Goal: Feedback & Contribution: Leave review/rating

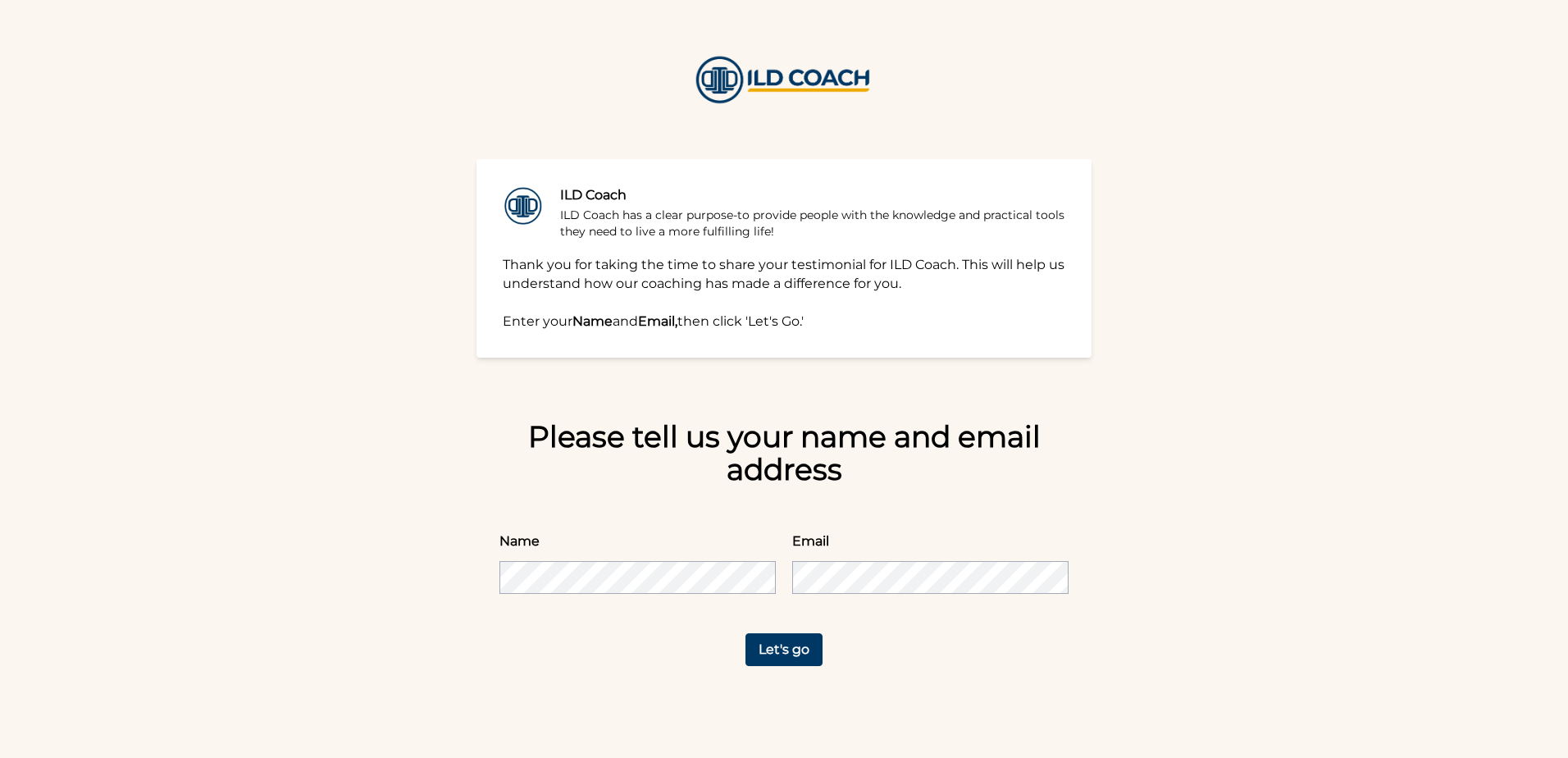
click at [758, 648] on button "Let's go" at bounding box center [784, 649] width 77 height 33
click at [784, 644] on button "Let's go" at bounding box center [784, 649] width 77 height 33
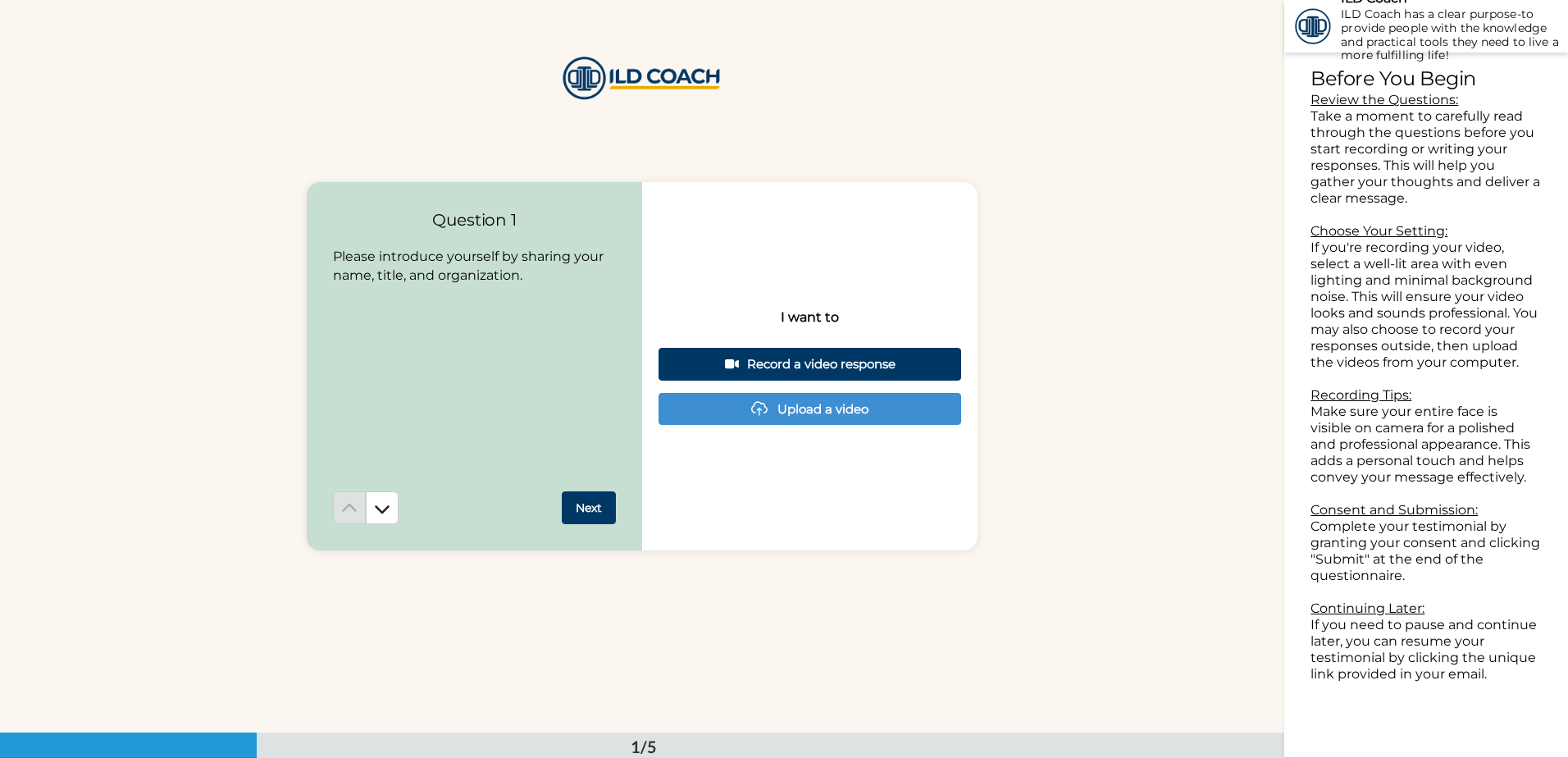
click at [606, 506] on button "Next" at bounding box center [589, 507] width 54 height 33
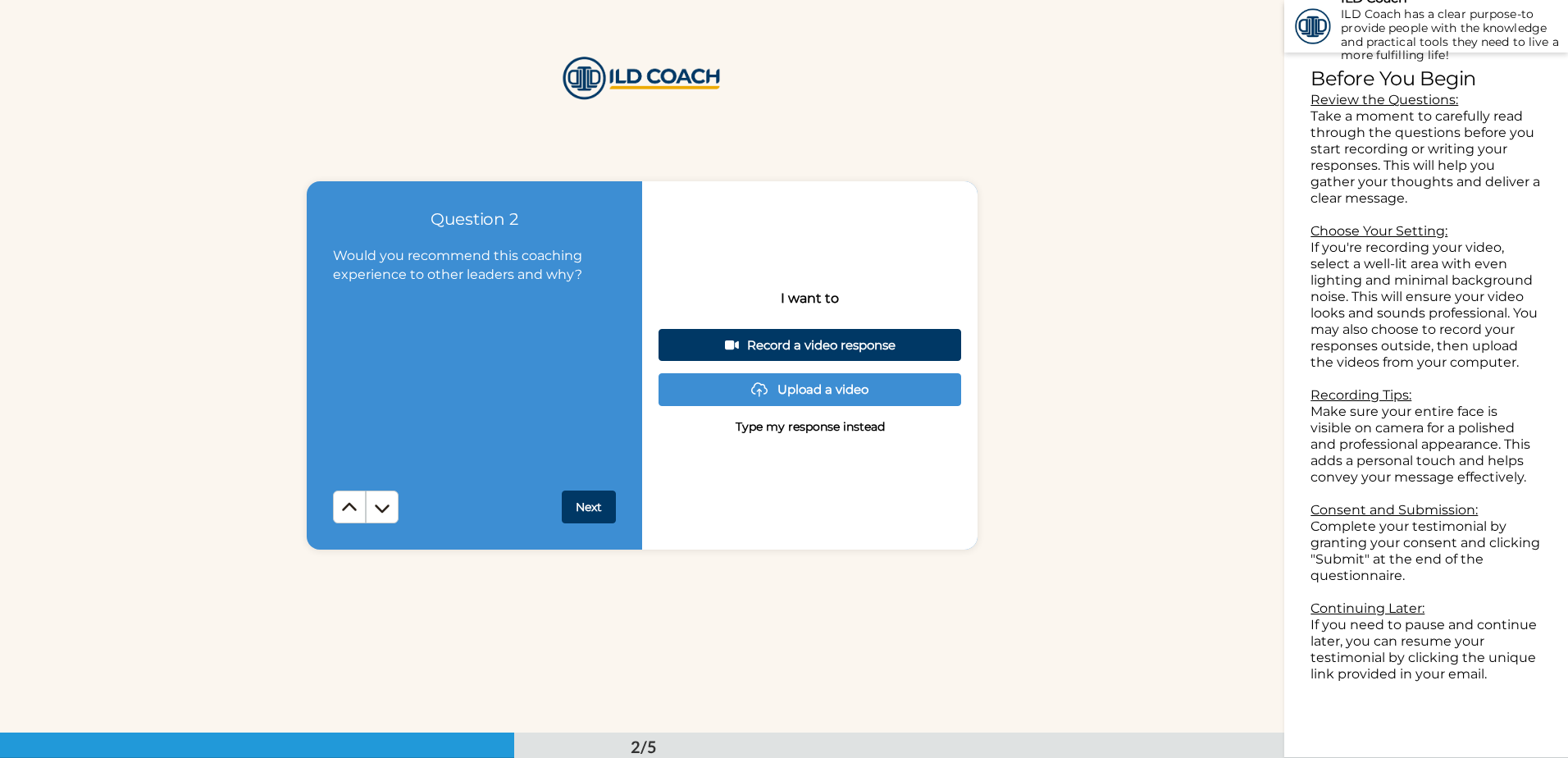
click at [606, 506] on button "Next" at bounding box center [589, 507] width 54 height 33
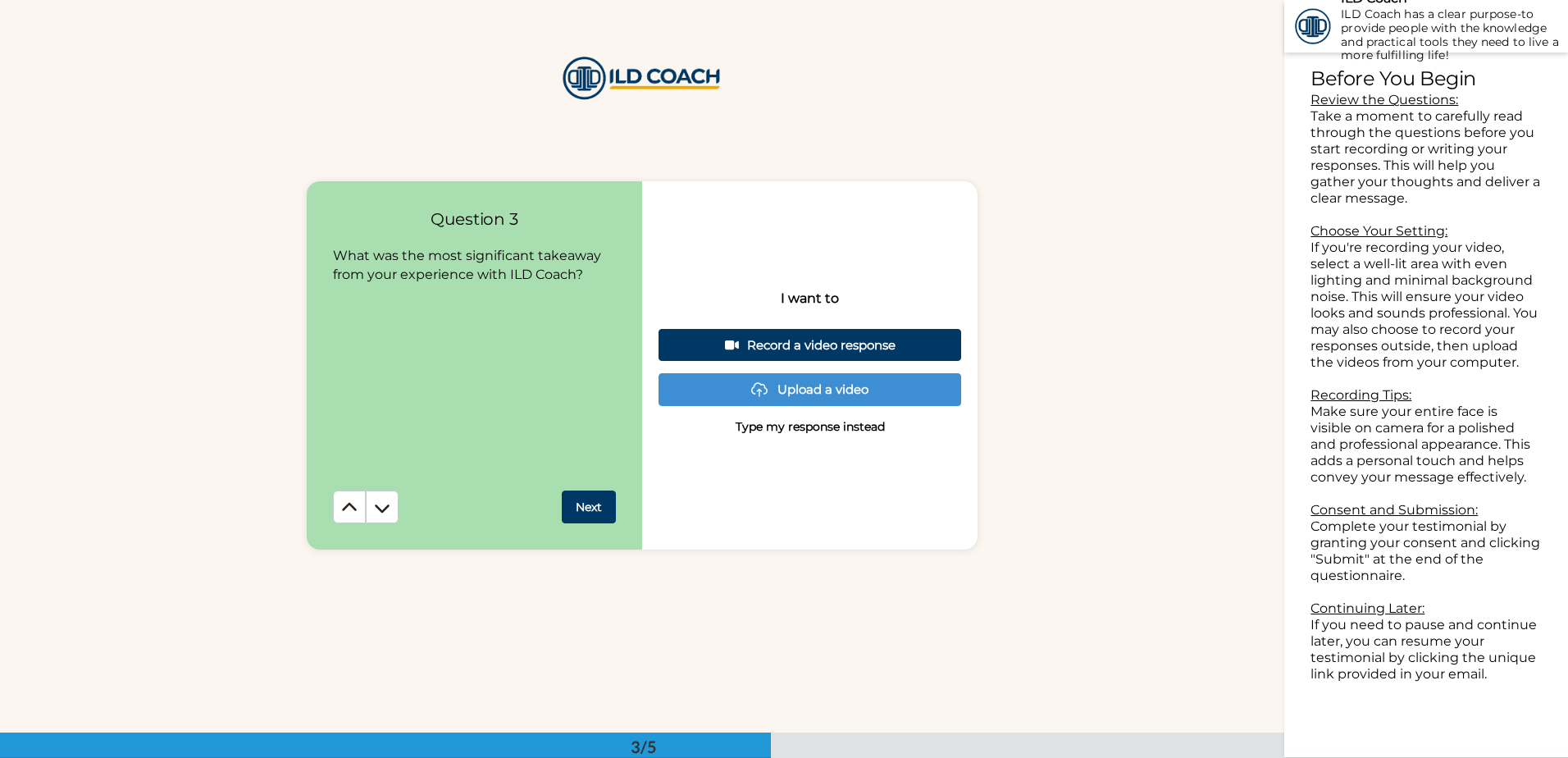
click at [606, 506] on button "Next" at bounding box center [589, 507] width 54 height 33
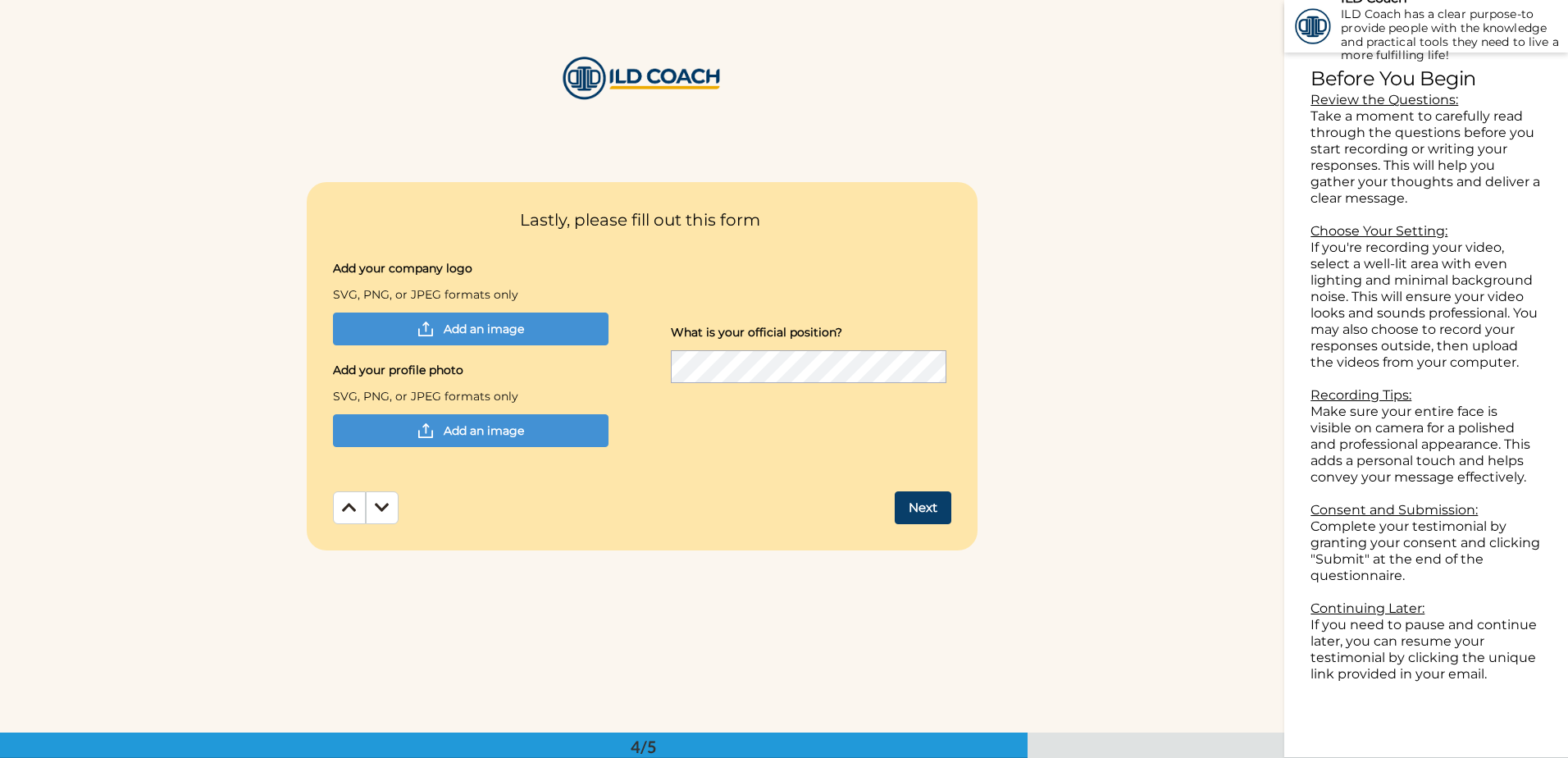
scroll to position [2197, 0]
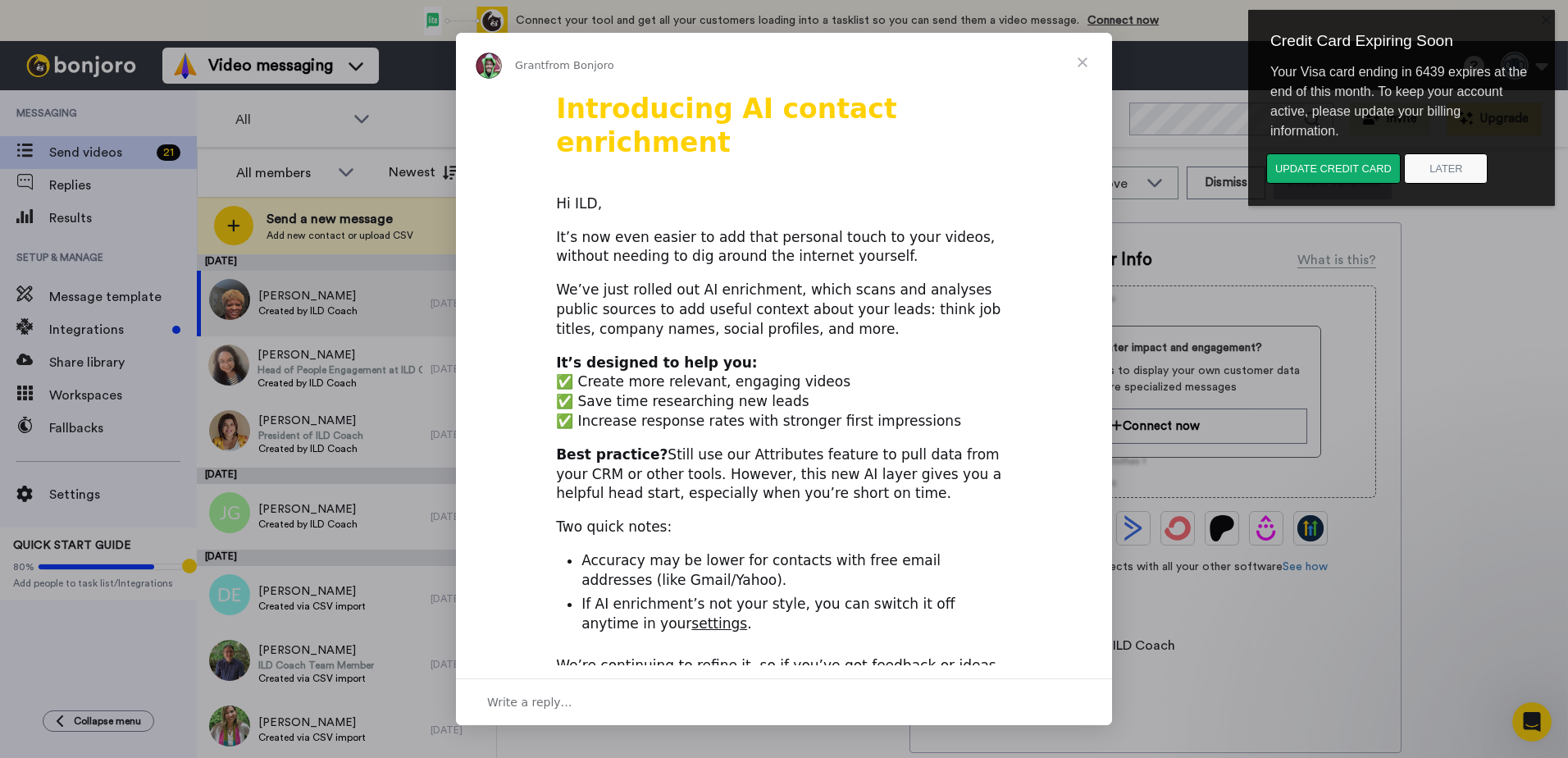
click at [1083, 62] on span "Close" at bounding box center [1082, 62] width 59 height 59
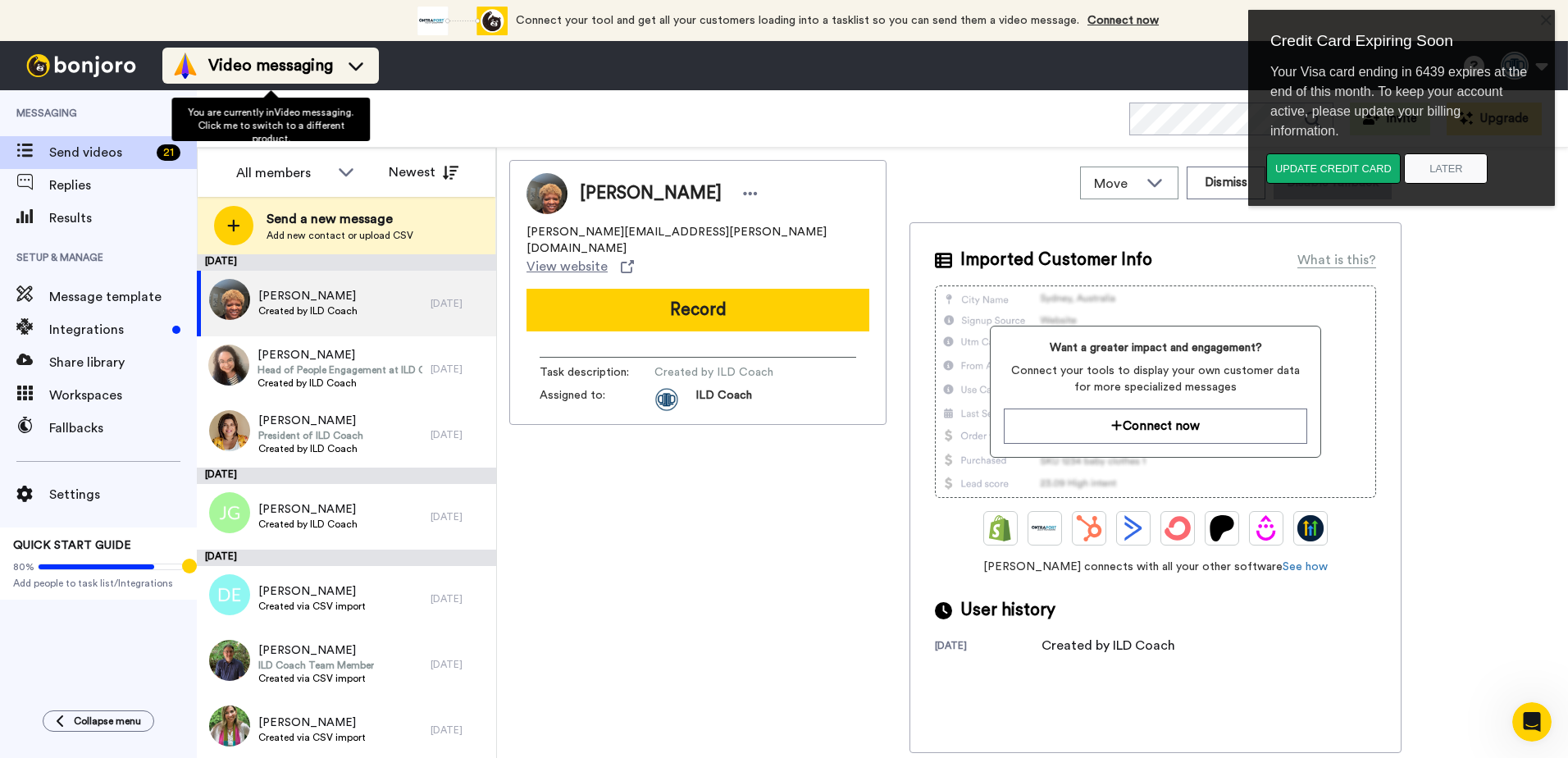
click at [348, 60] on icon at bounding box center [356, 65] width 26 height 17
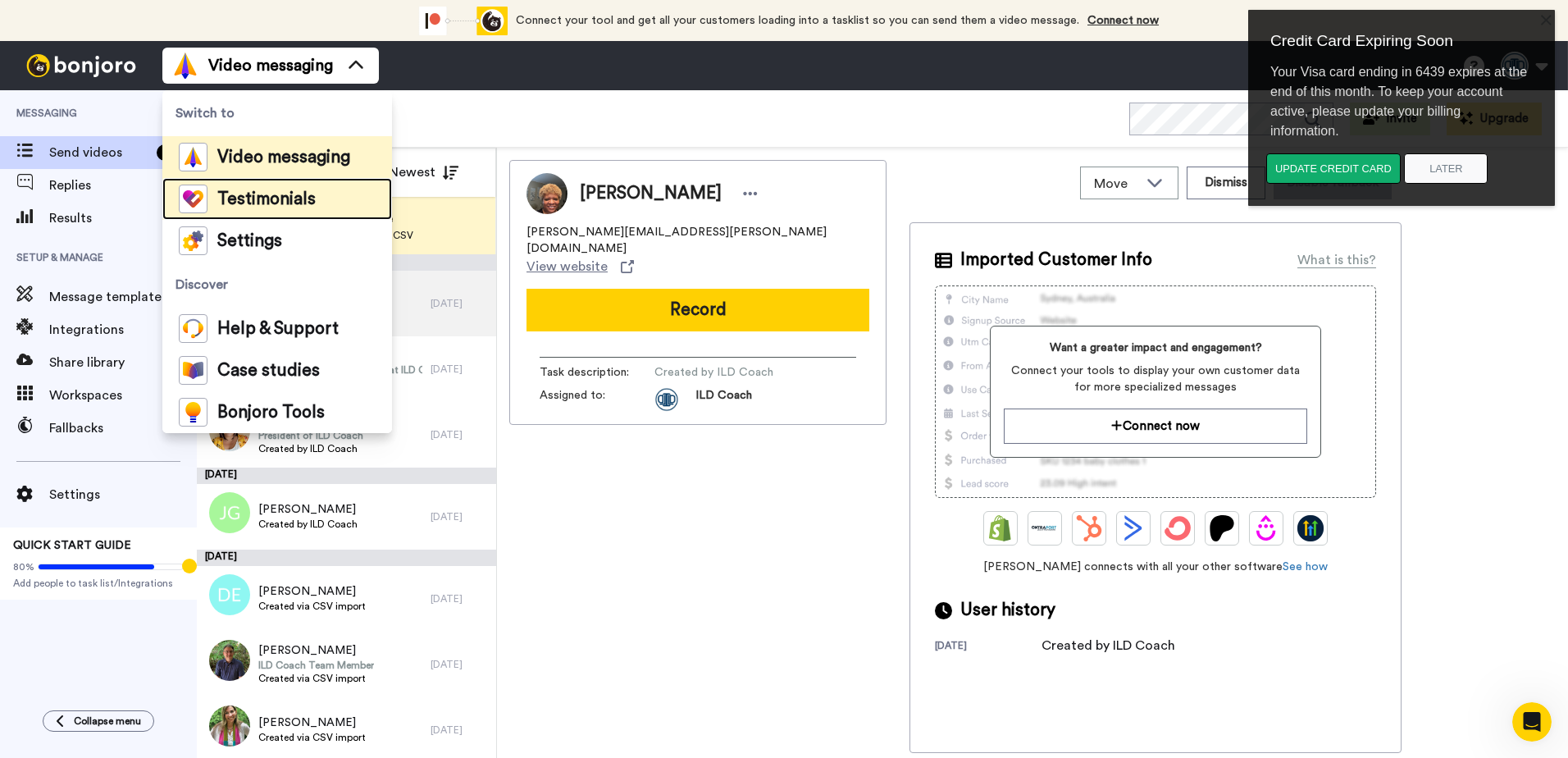
click at [287, 193] on span "Testimonials" at bounding box center [266, 199] width 98 height 17
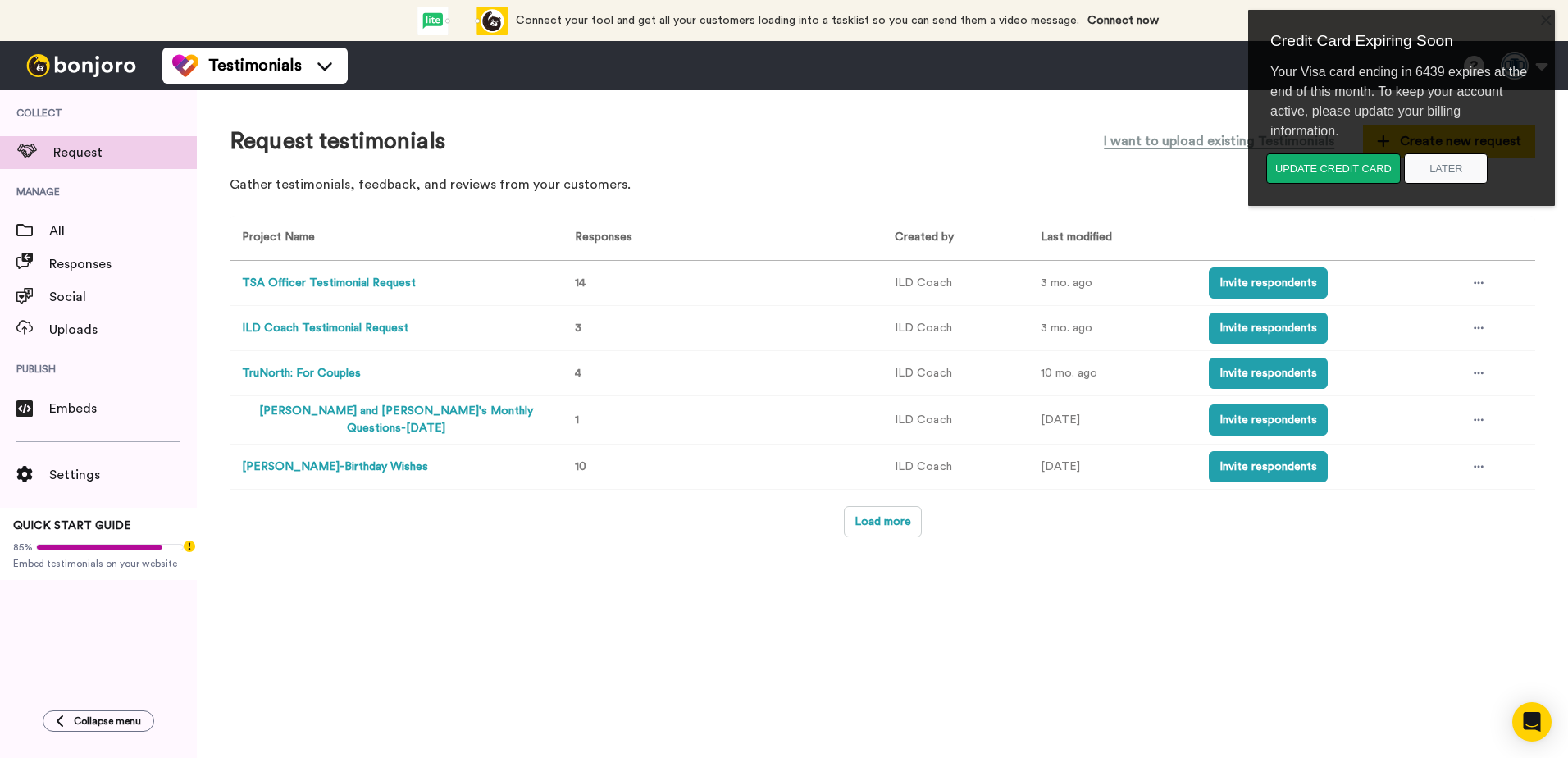
click html "Credit Card Expiring Soon Your Visa card ending in 6439 expires at the end of t…"
click at [1489, 168] on div "Update credit card Later" at bounding box center [1410, 175] width 303 height 43
click at [1476, 172] on button "Later" at bounding box center [1446, 168] width 84 height 30
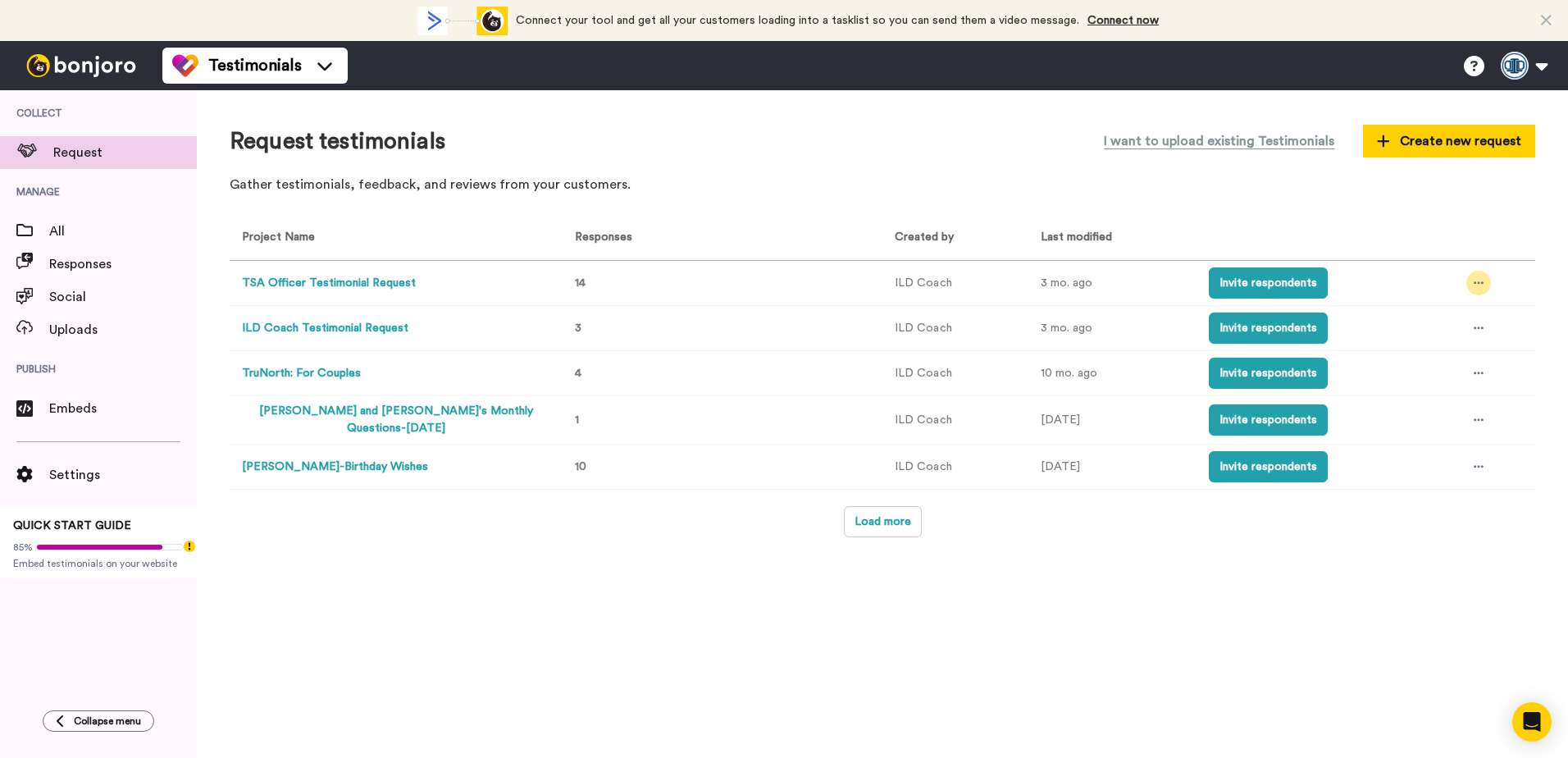
click at [1472, 285] on div at bounding box center [1478, 282] width 24 height 24
click at [1446, 341] on span "Invite link" at bounding box center [1434, 344] width 49 height 12
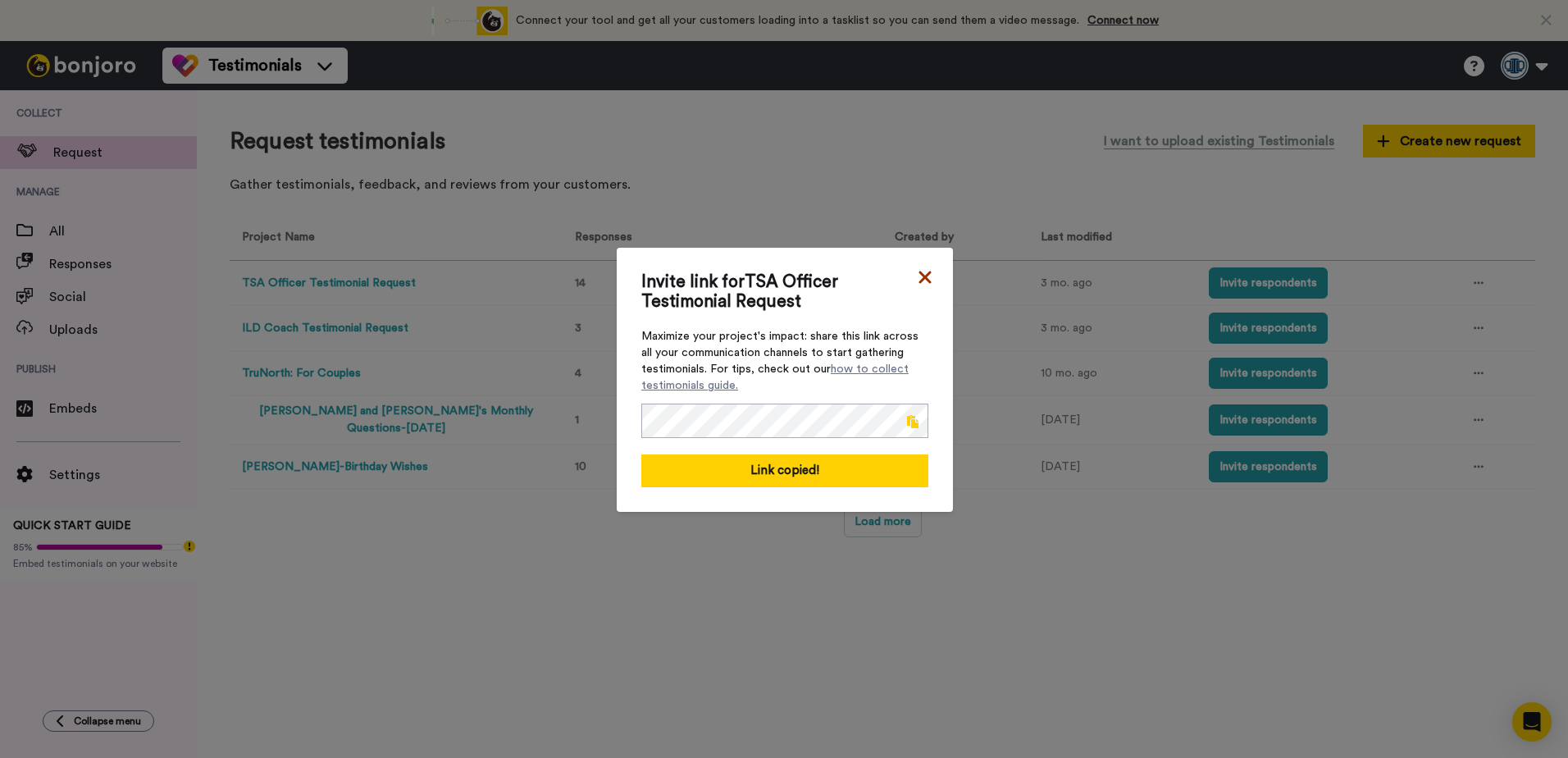
click at [921, 277] on icon at bounding box center [924, 276] width 13 height 13
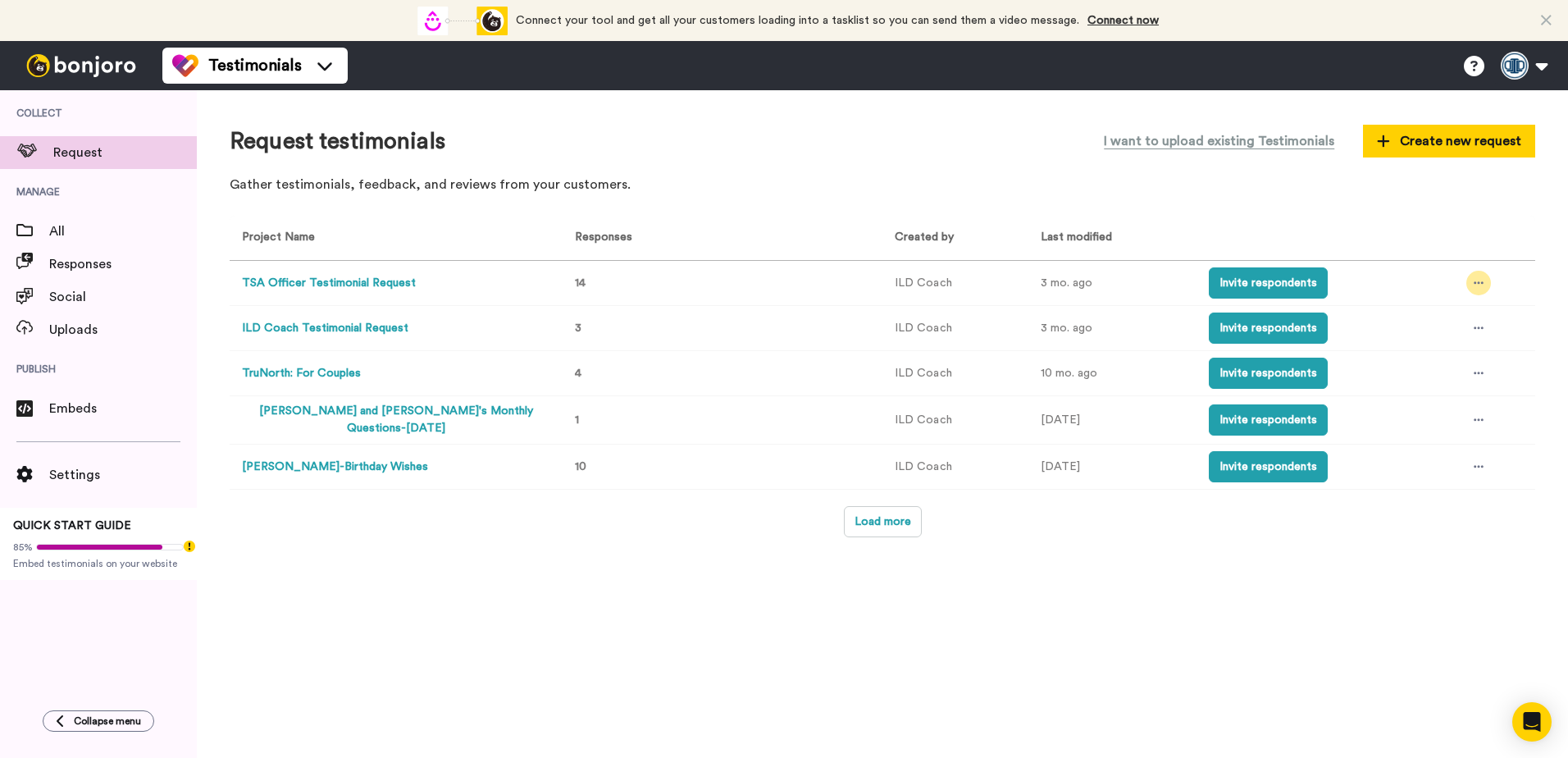
click at [1470, 280] on div at bounding box center [1478, 282] width 24 height 24
click at [401, 285] on button "TSA Officer Testimonial Request" at bounding box center [329, 284] width 174 height 17
